Goal: Transaction & Acquisition: Purchase product/service

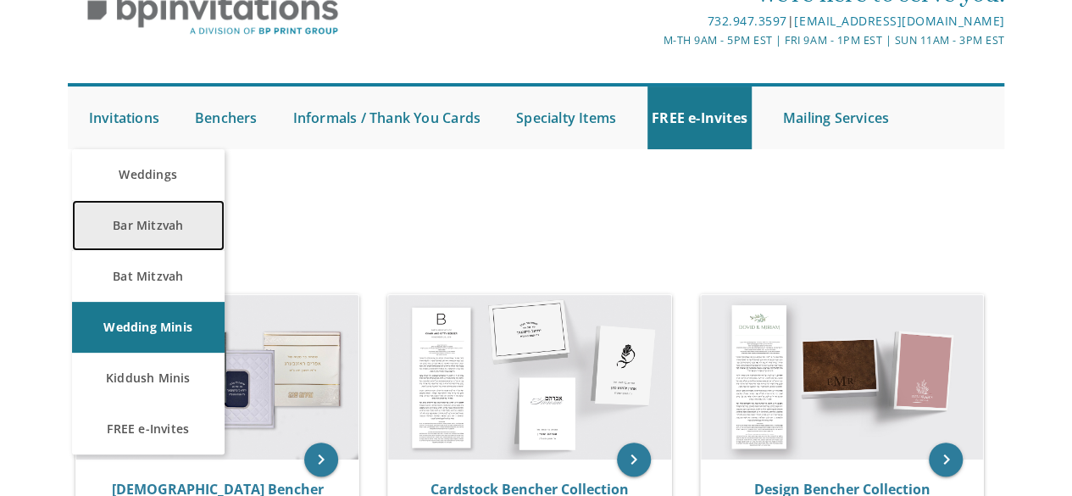
click at [156, 225] on link "Bar Mitzvah" at bounding box center [148, 225] width 153 height 51
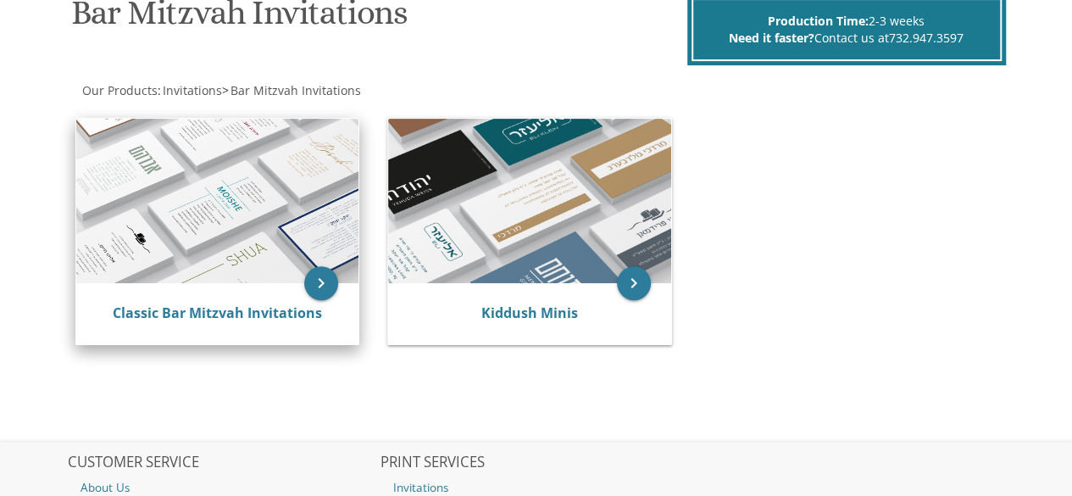
scroll to position [319, 0]
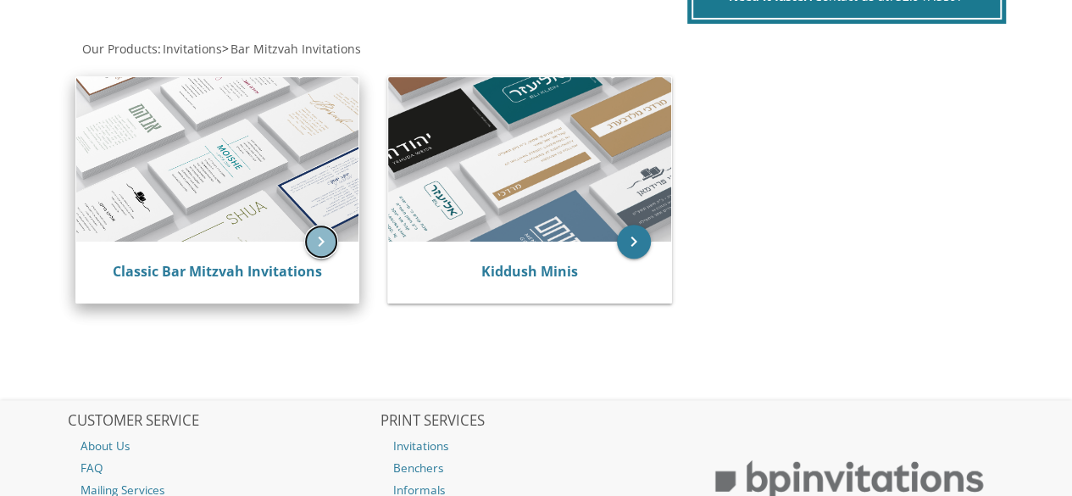
click at [315, 79] on div "keyboard_arrow_right" at bounding box center [217, 159] width 283 height 165
click at [263, 274] on link "Classic Bar Mitzvah Invitations" at bounding box center [217, 271] width 209 height 19
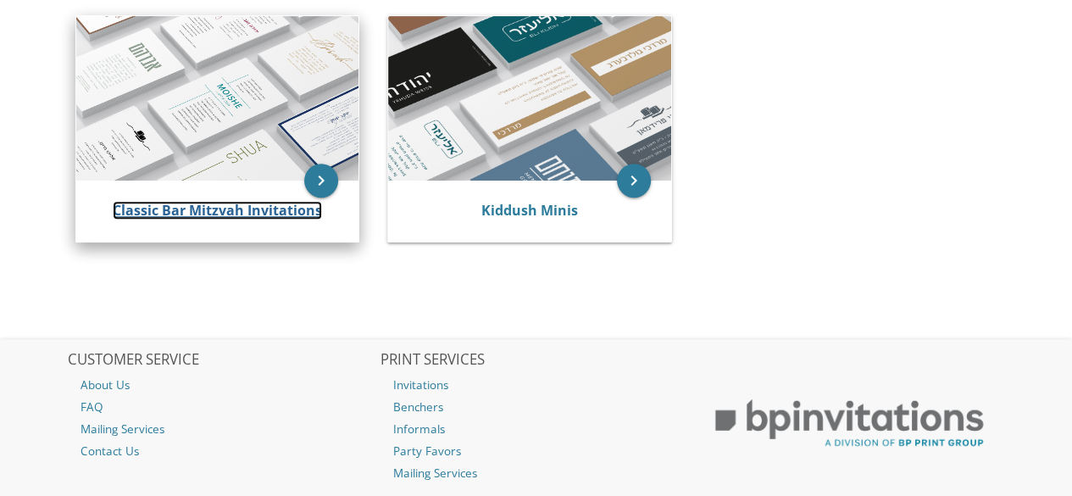
scroll to position [404, 0]
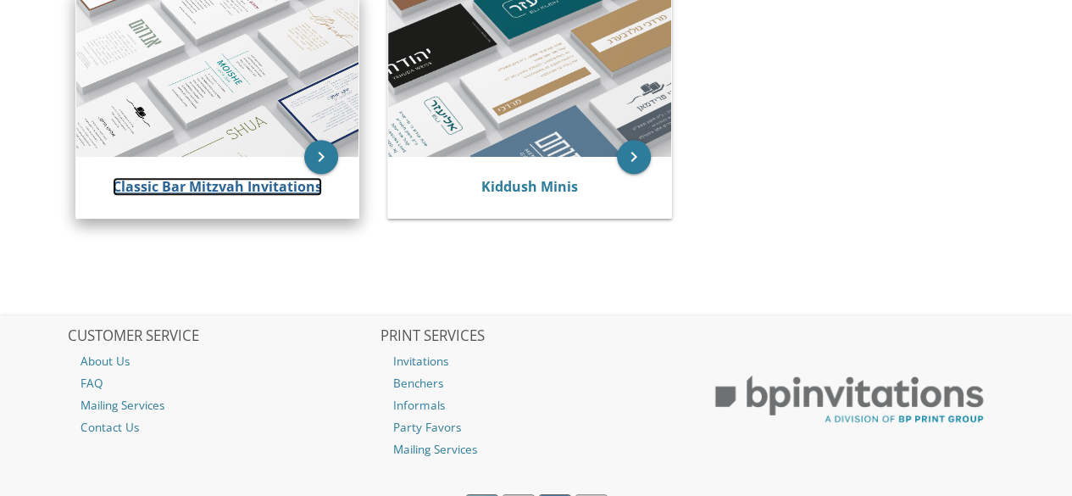
click at [192, 186] on link "Classic Bar Mitzvah Invitations" at bounding box center [217, 186] width 209 height 19
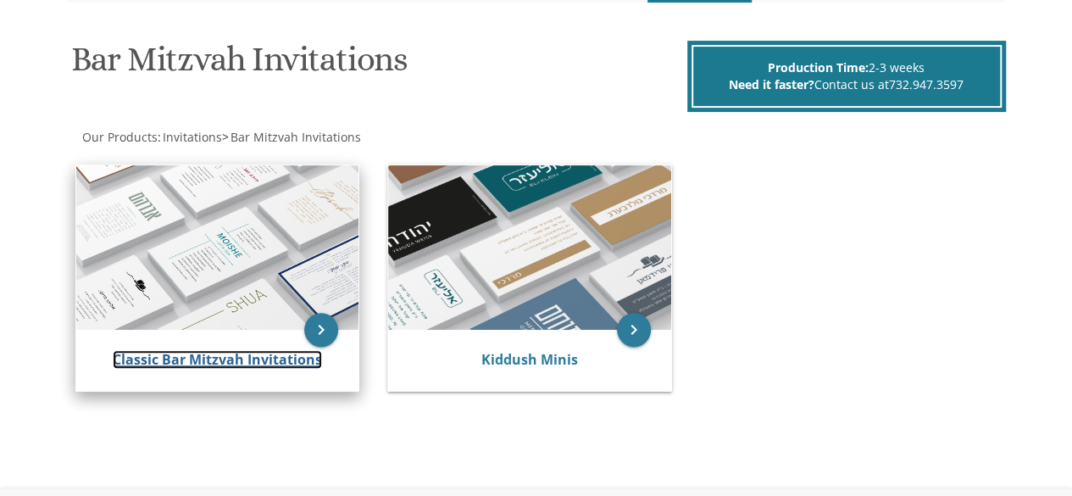
scroll to position [315, 0]
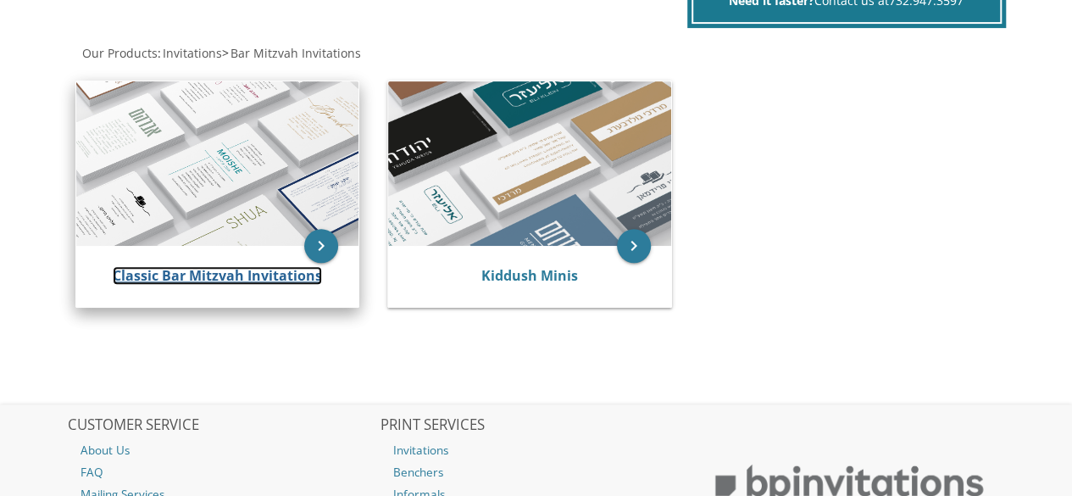
click at [175, 279] on link "Classic Bar Mitzvah Invitations" at bounding box center [217, 275] width 209 height 19
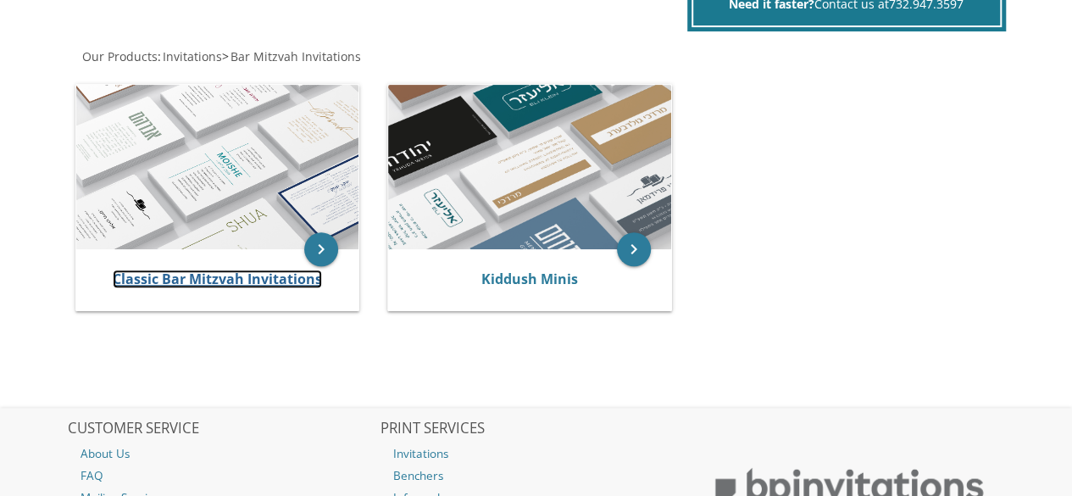
scroll to position [339, 0]
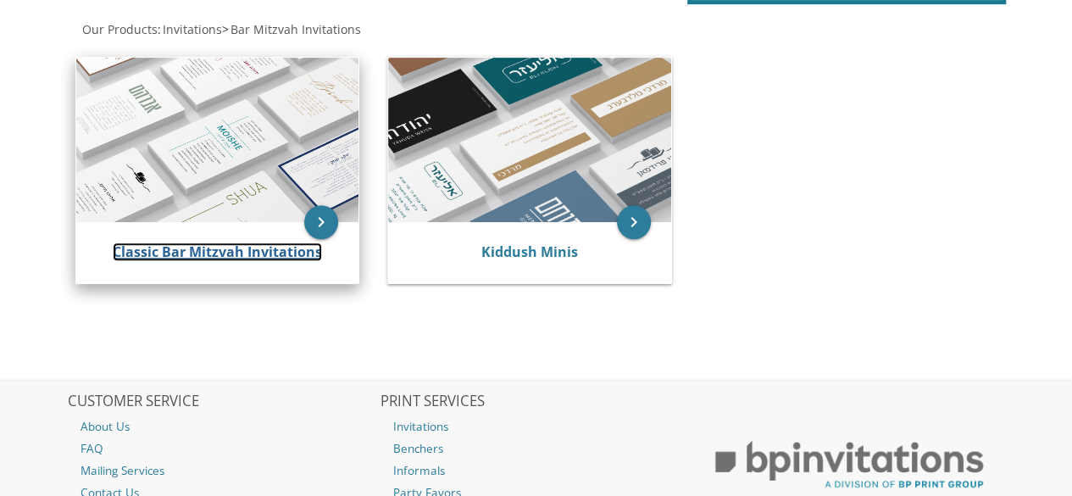
click at [175, 250] on link "Classic Bar Mitzvah Invitations" at bounding box center [217, 251] width 209 height 19
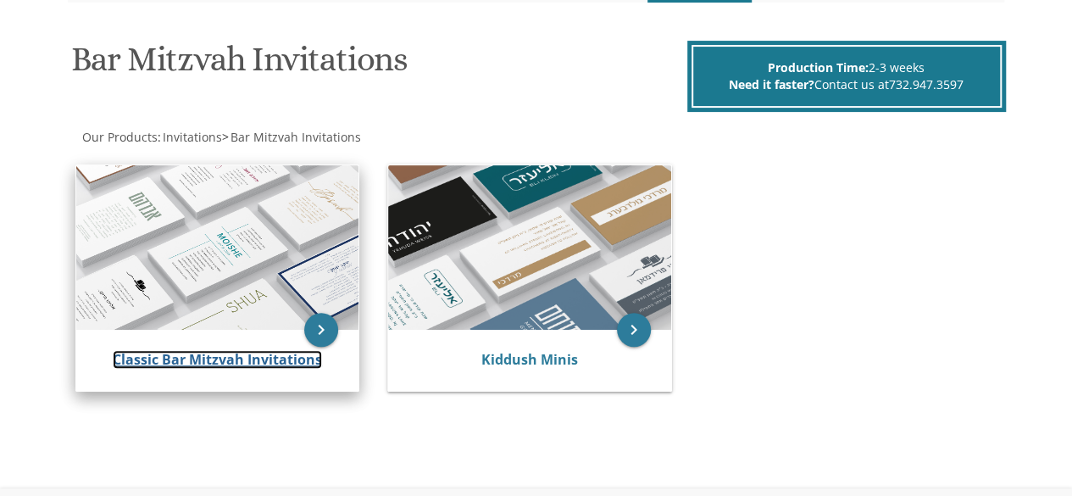
scroll to position [315, 0]
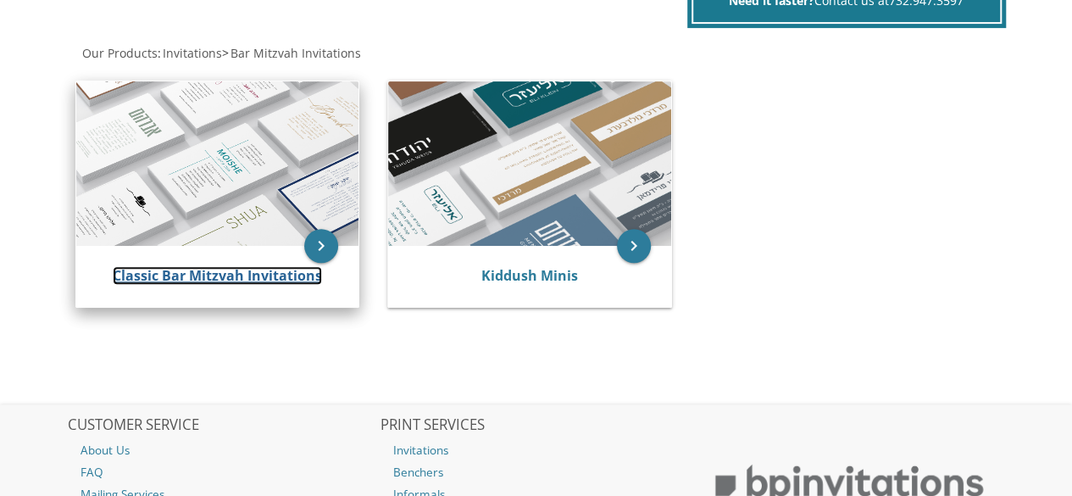
click at [208, 274] on link "Classic Bar Mitzvah Invitations" at bounding box center [217, 275] width 209 height 19
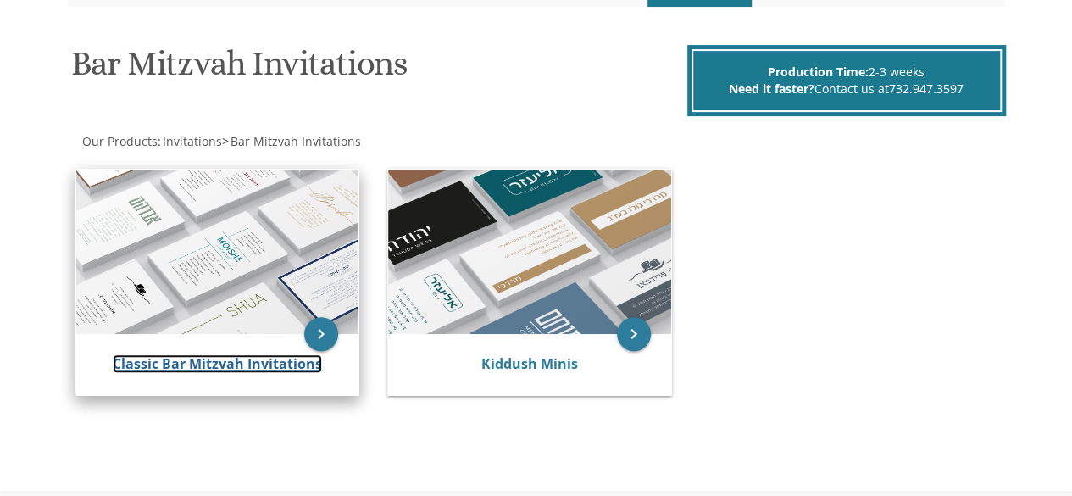
scroll to position [254, 0]
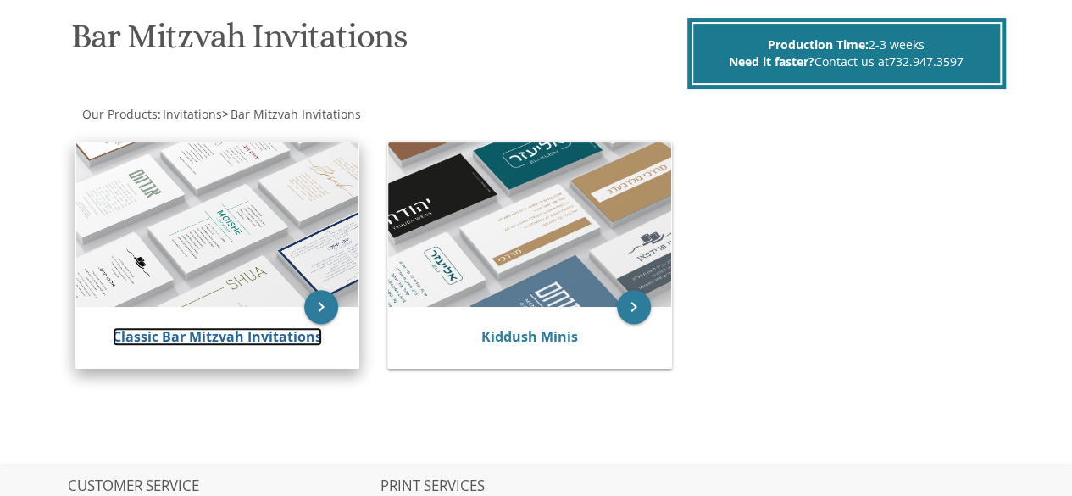
click at [267, 336] on link "Classic Bar Mitzvah Invitations" at bounding box center [217, 336] width 209 height 19
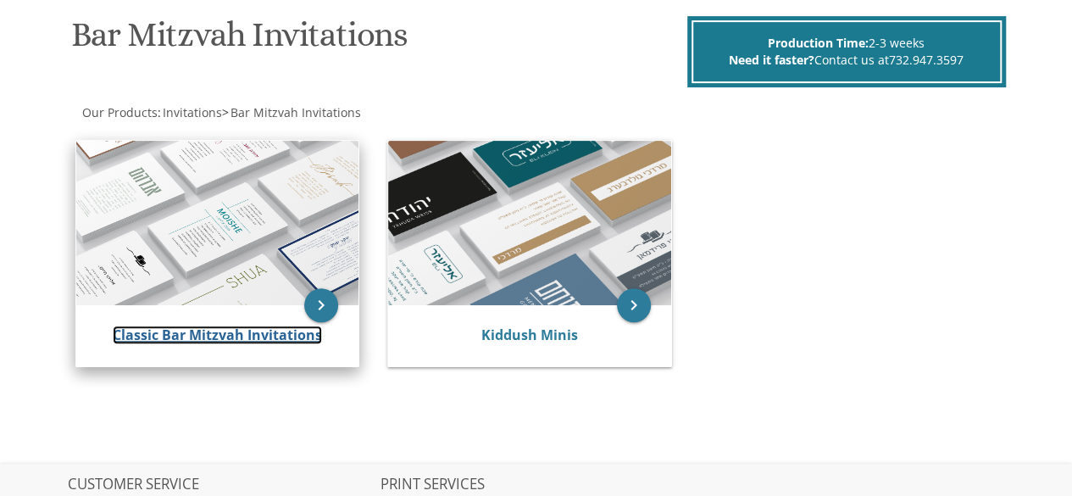
scroll to position [339, 0]
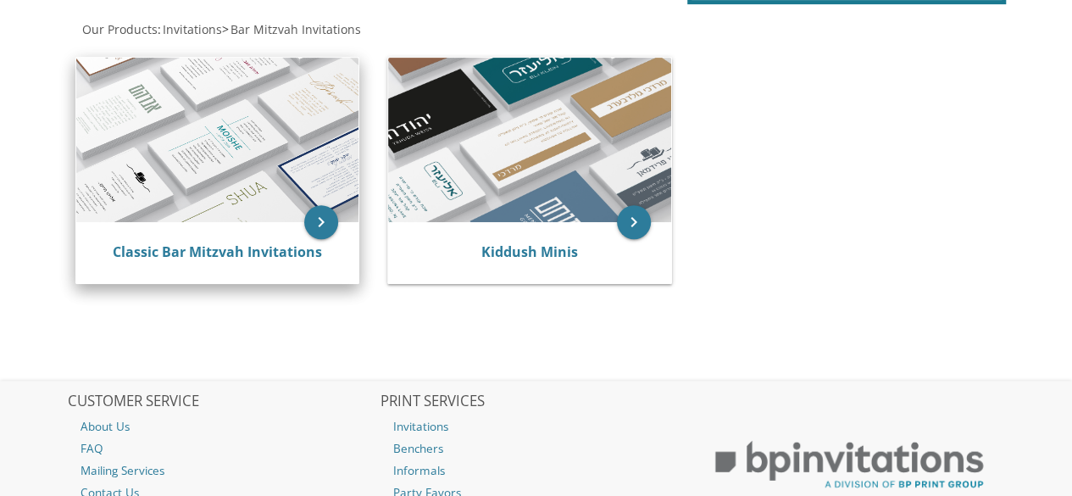
click at [169, 241] on div "Classic Bar Mitzvah Invitations" at bounding box center [217, 252] width 283 height 61
click at [166, 253] on link "Classic Bar Mitzvah Invitations" at bounding box center [217, 251] width 209 height 19
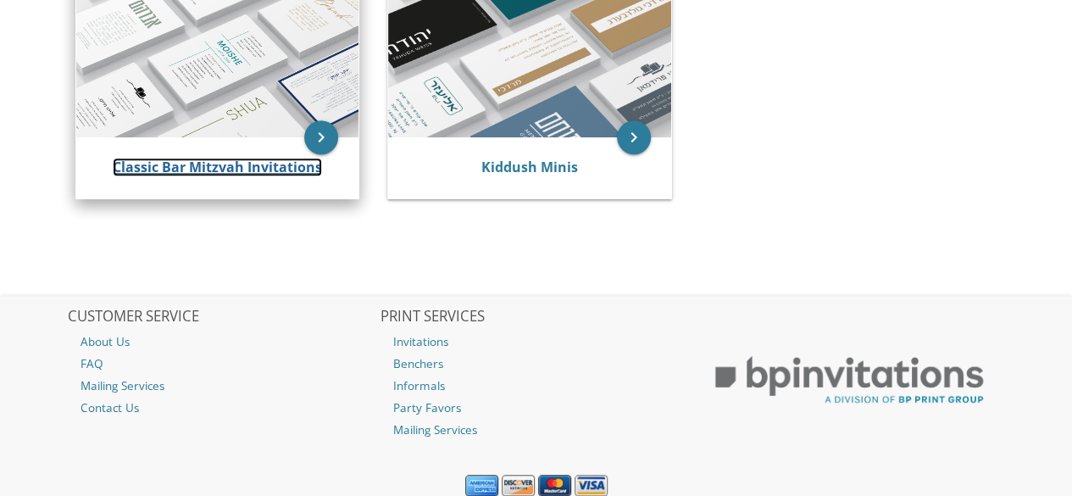
click at [250, 169] on link "Classic Bar Mitzvah Invitations" at bounding box center [217, 167] width 209 height 19
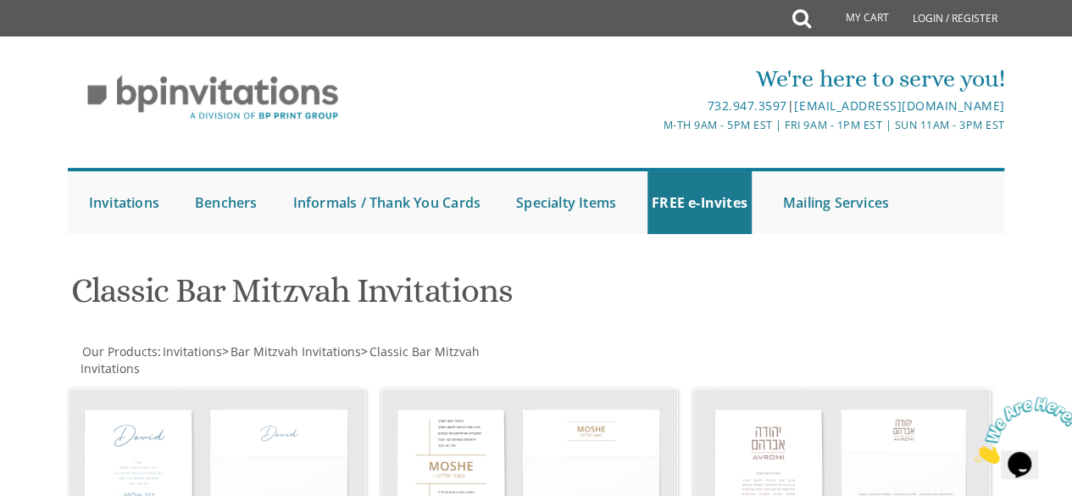
scroll to position [1064, 0]
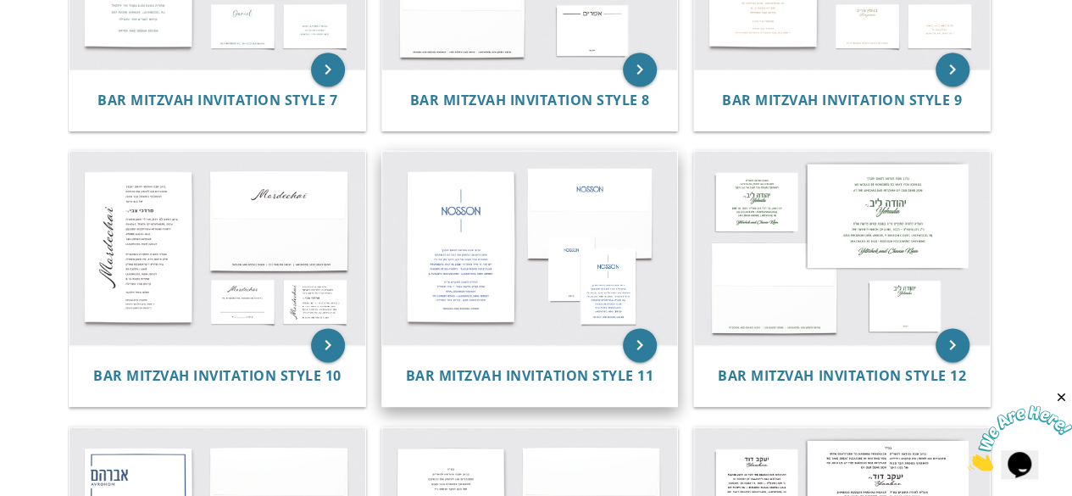
scroll to position [1059, 0]
